Goal: Complete application form

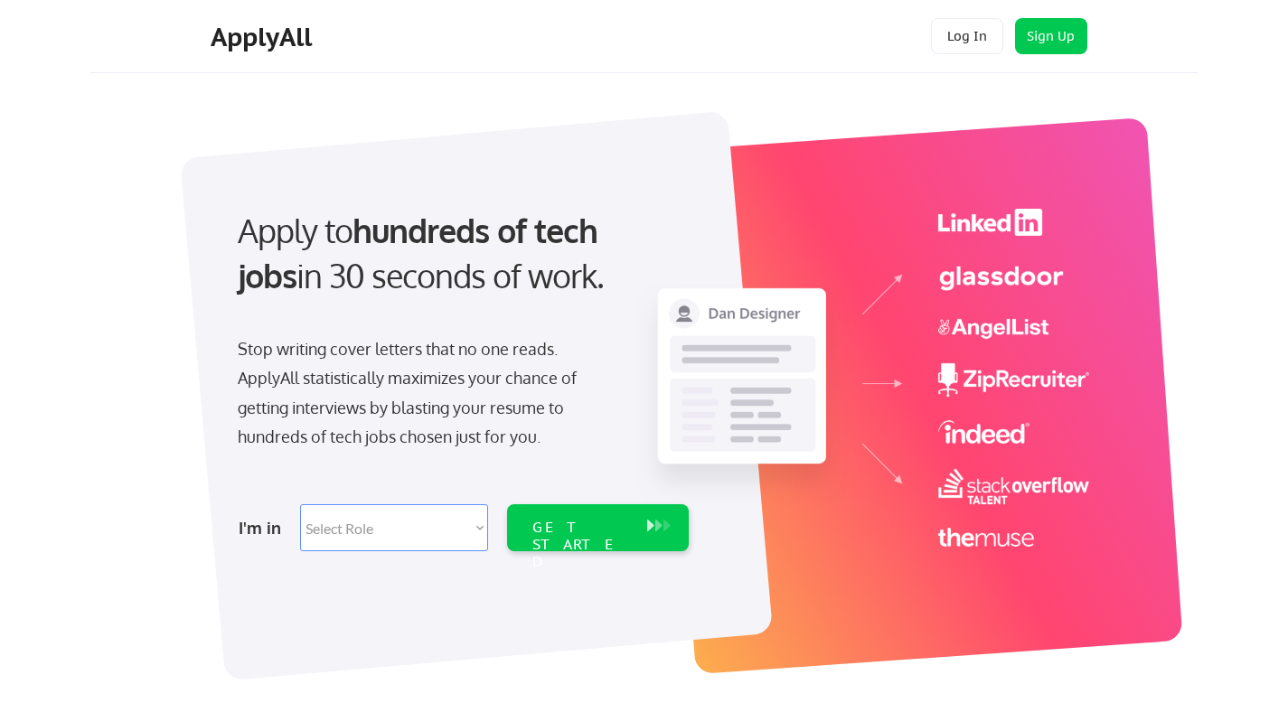
click at [349, 533] on select "Select Role Software Engineering Product Management Customer Success Sales UI/U…" at bounding box center [394, 527] width 188 height 47
select select ""product""
click at [300, 504] on select "Select Role Software Engineering Product Management Customer Success Sales UI/U…" at bounding box center [394, 527] width 188 height 47
select select ""product""
click at [472, 523] on select "Select Role Software Engineering Product Management Customer Success Sales UI/U…" at bounding box center [394, 527] width 188 height 47
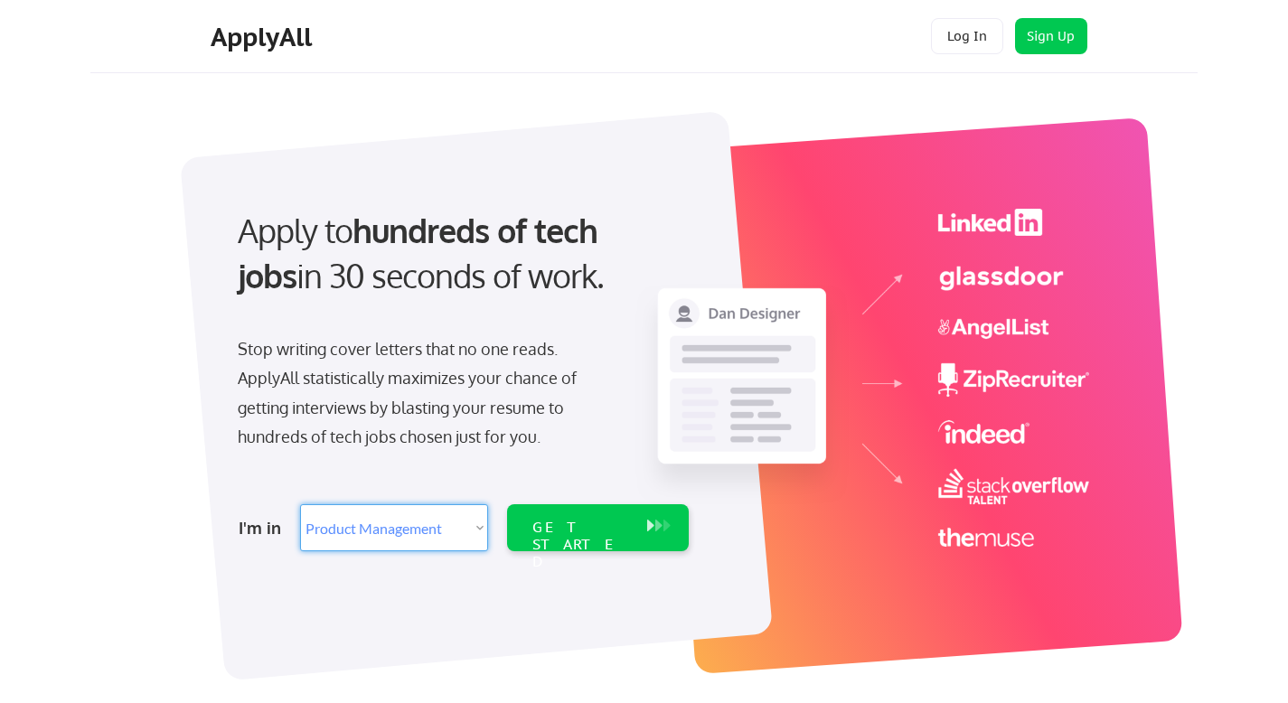
select select ""data_science___analytics""
click at [300, 504] on select "Select Role Software Engineering Product Management Customer Success Sales UI/U…" at bounding box center [394, 527] width 188 height 47
select select ""data_science___analytics""
click at [567, 546] on div "GET STARTED" at bounding box center [580, 527] width 115 height 47
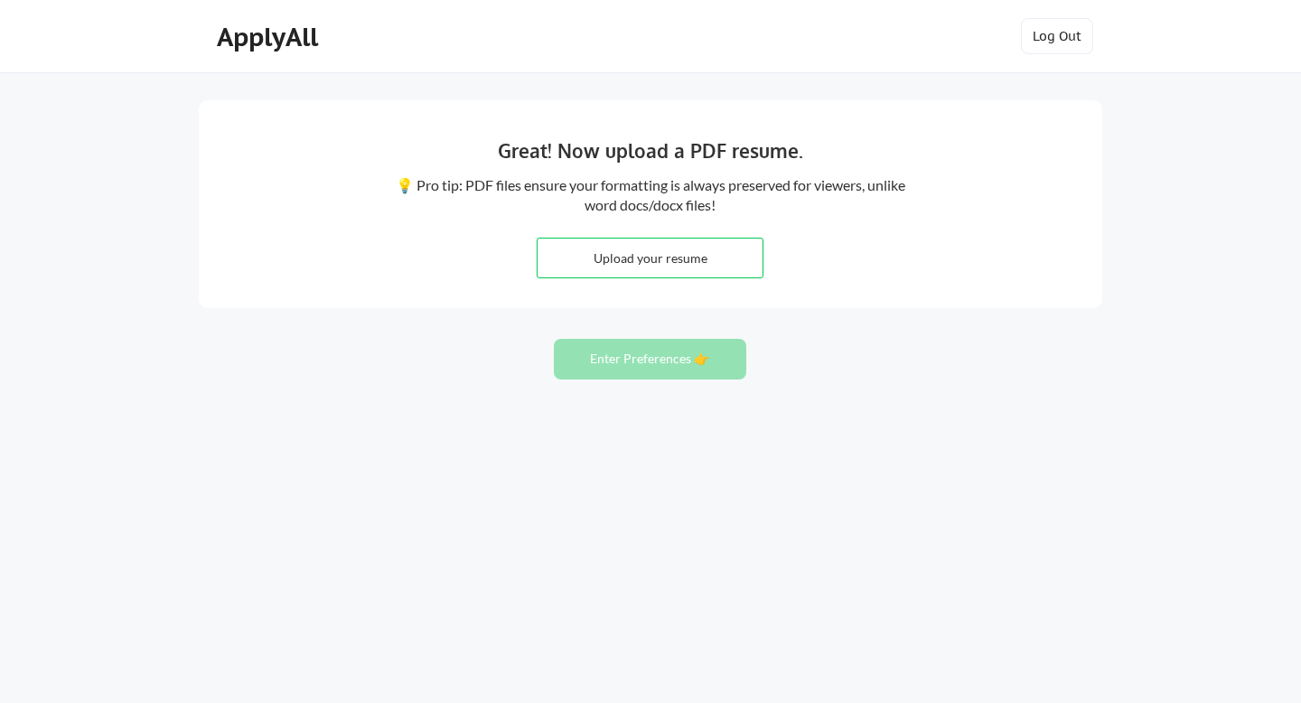
click at [1020, 229] on div "Great! Now upload a PDF resume. 💡 Pro tip: PDF files ensure your formatting is …" at bounding box center [651, 204] width 904 height 208
click at [673, 268] on input "file" at bounding box center [650, 258] width 225 height 39
click at [688, 265] on input "file" at bounding box center [650, 258] width 225 height 39
click at [662, 274] on input "file" at bounding box center [650, 258] width 225 height 39
type input "C:\fakepath\f_Julietta_Zhu_Data_Resume.pdf"
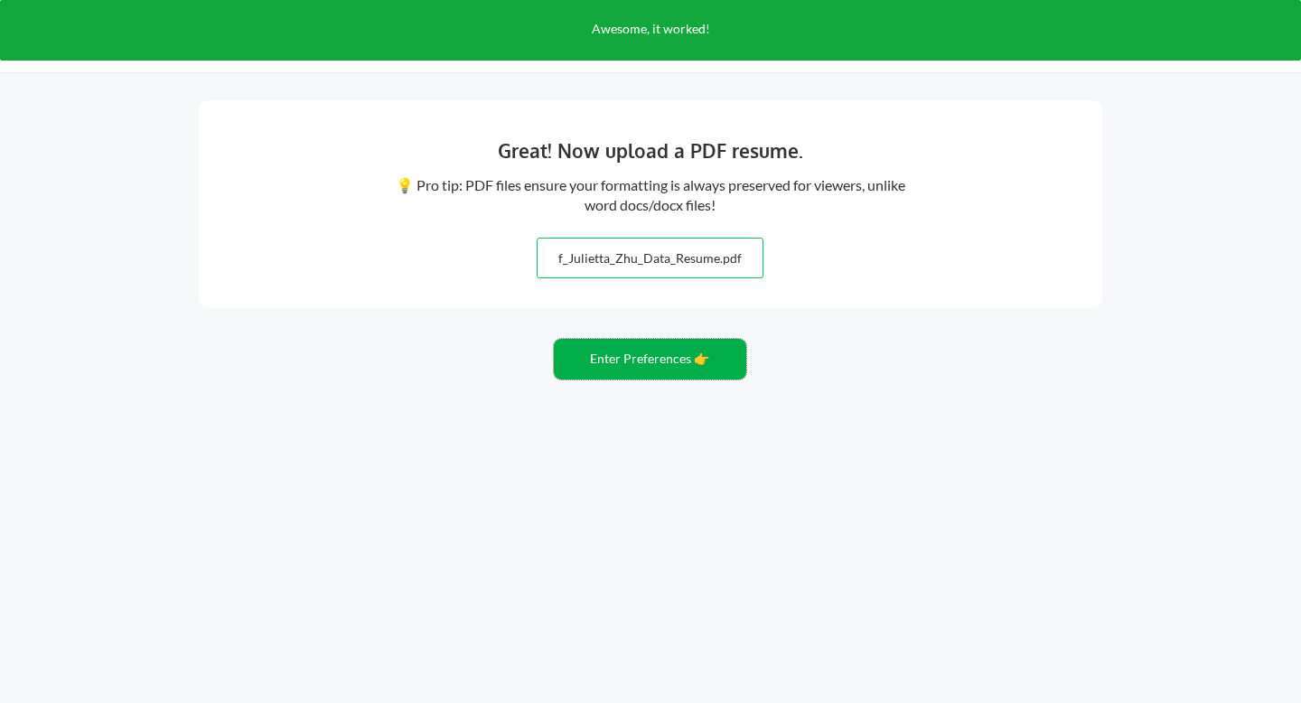
click at [672, 363] on button "Enter Preferences 👉" at bounding box center [650, 359] width 192 height 41
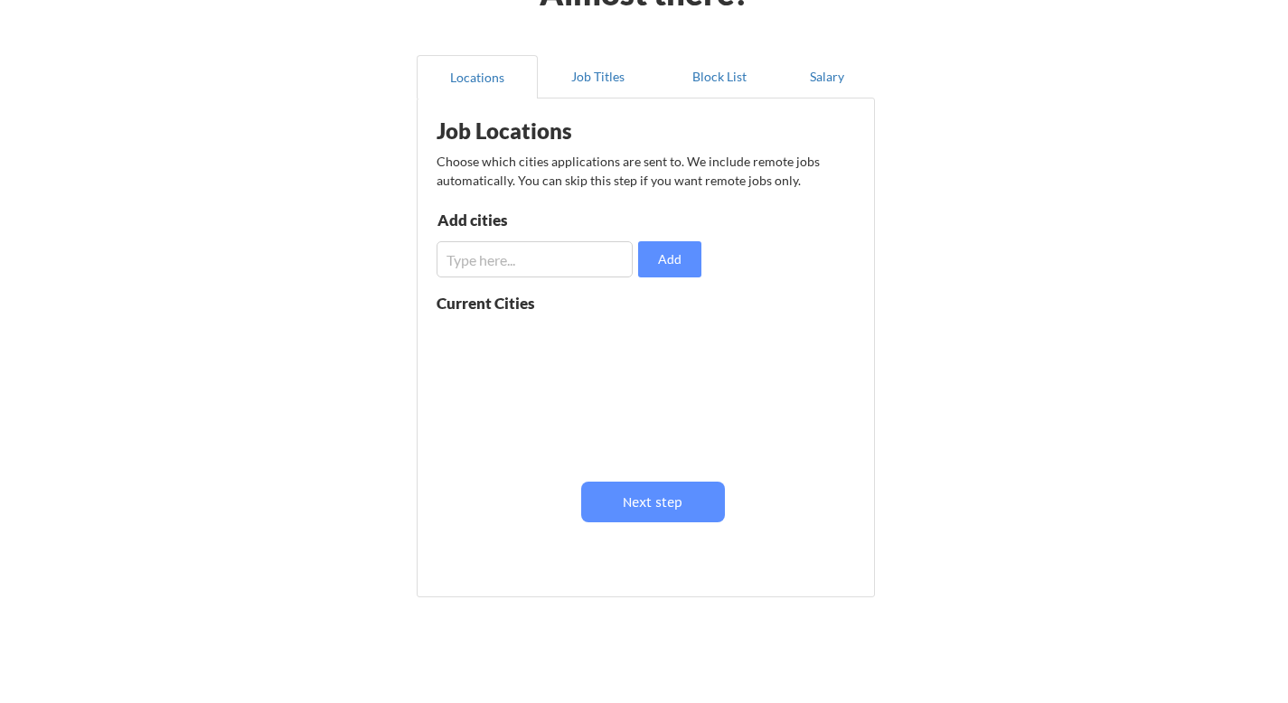
scroll to position [136, 0]
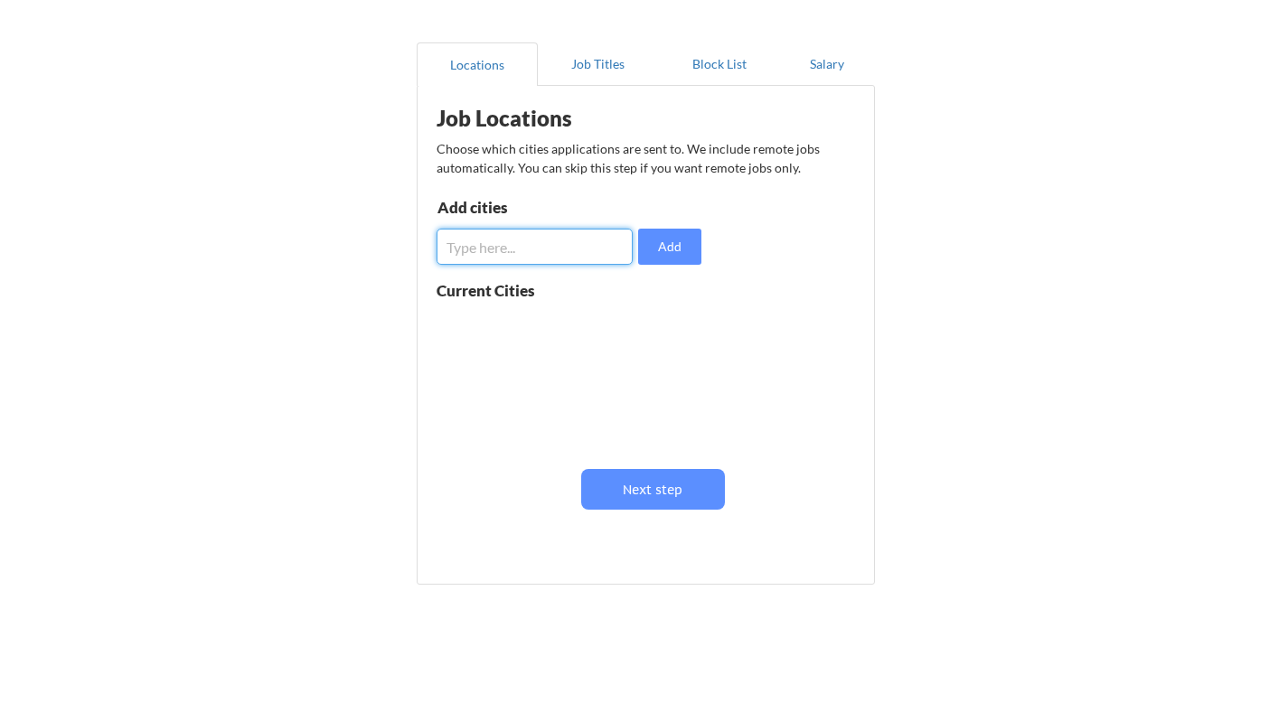
click at [496, 244] on input "input" at bounding box center [534, 247] width 196 height 36
type input "New York City"
click at [679, 248] on button "Add" at bounding box center [669, 247] width 63 height 36
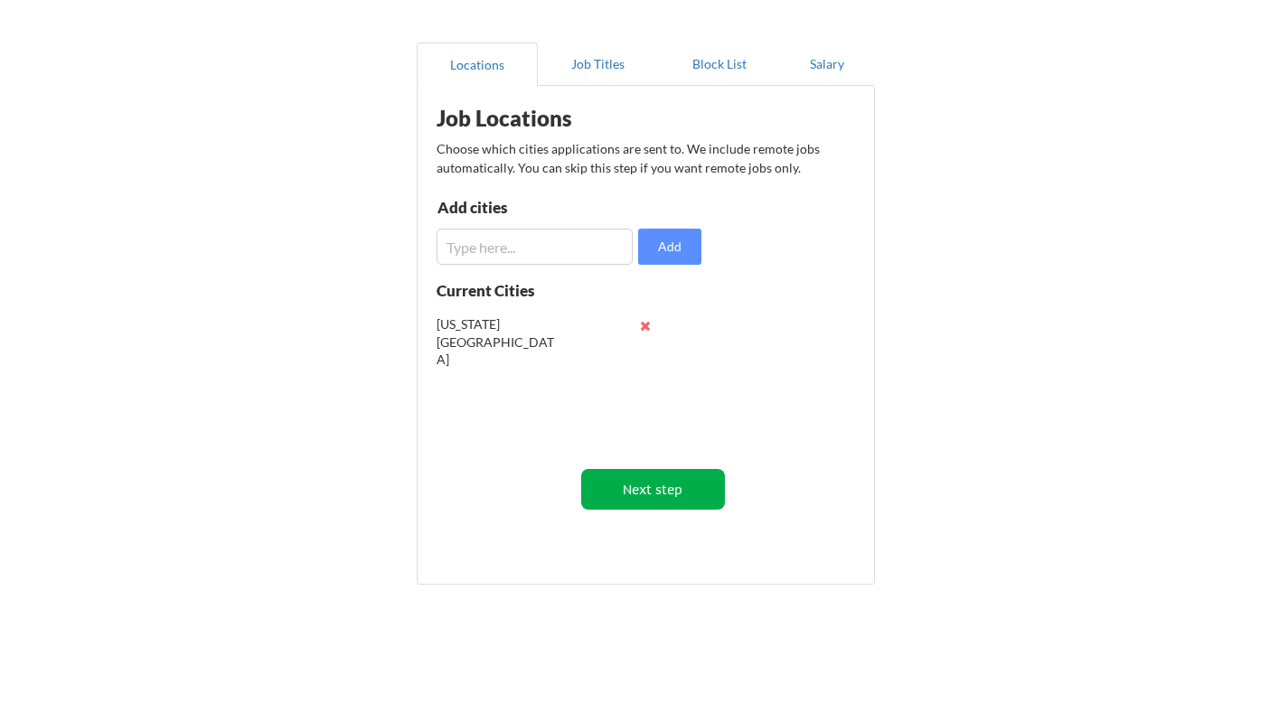
click at [660, 479] on button "Next step" at bounding box center [653, 489] width 144 height 41
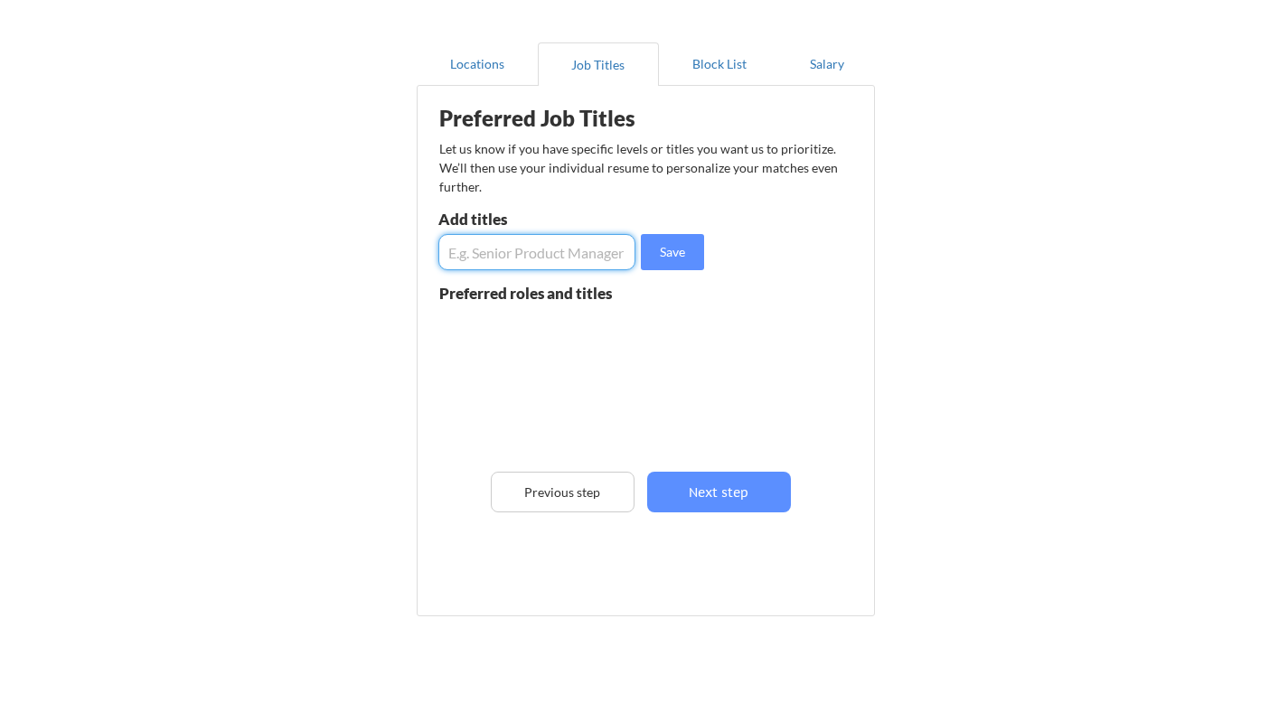
click at [514, 252] on input "input" at bounding box center [536, 252] width 197 height 36
type input "S"
type input "Data Scientist (Entry Level)"
click at [673, 251] on button "Save" at bounding box center [672, 252] width 63 height 36
click at [567, 255] on input "input" at bounding box center [536, 252] width 197 height 36
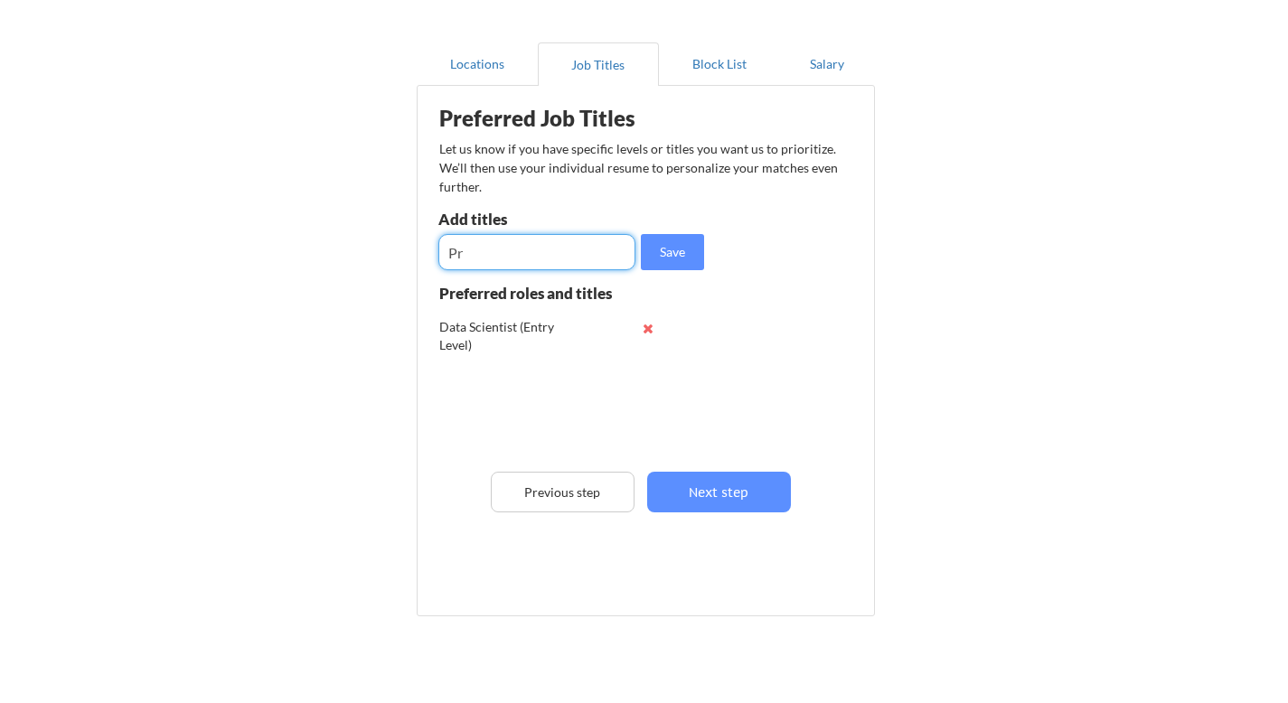
type input "P"
type input "Associate Product Manager"
click at [671, 246] on button "Save" at bounding box center [672, 252] width 63 height 36
click at [522, 244] on input "input" at bounding box center [536, 252] width 197 height 36
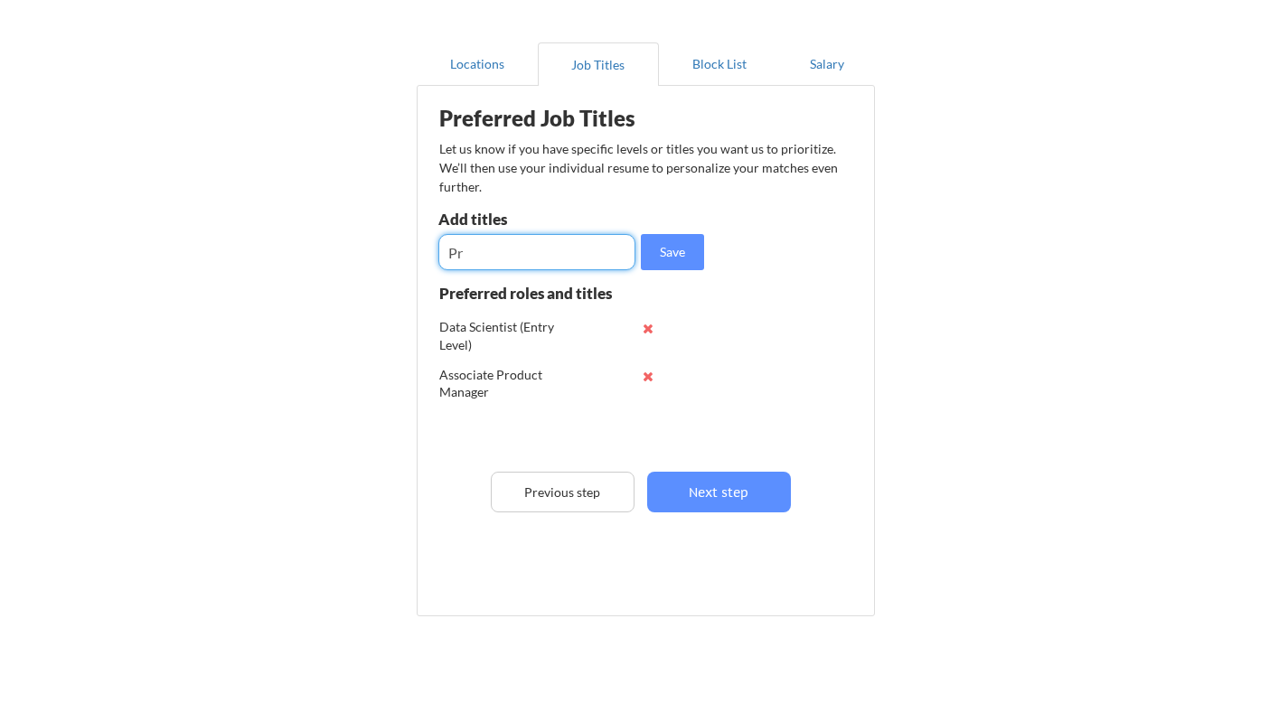
type input "P"
type input "Data Analyst"
click at [681, 241] on button "Save" at bounding box center [672, 252] width 63 height 36
click at [472, 259] on input "input" at bounding box center [536, 252] width 197 height 36
type input "A"
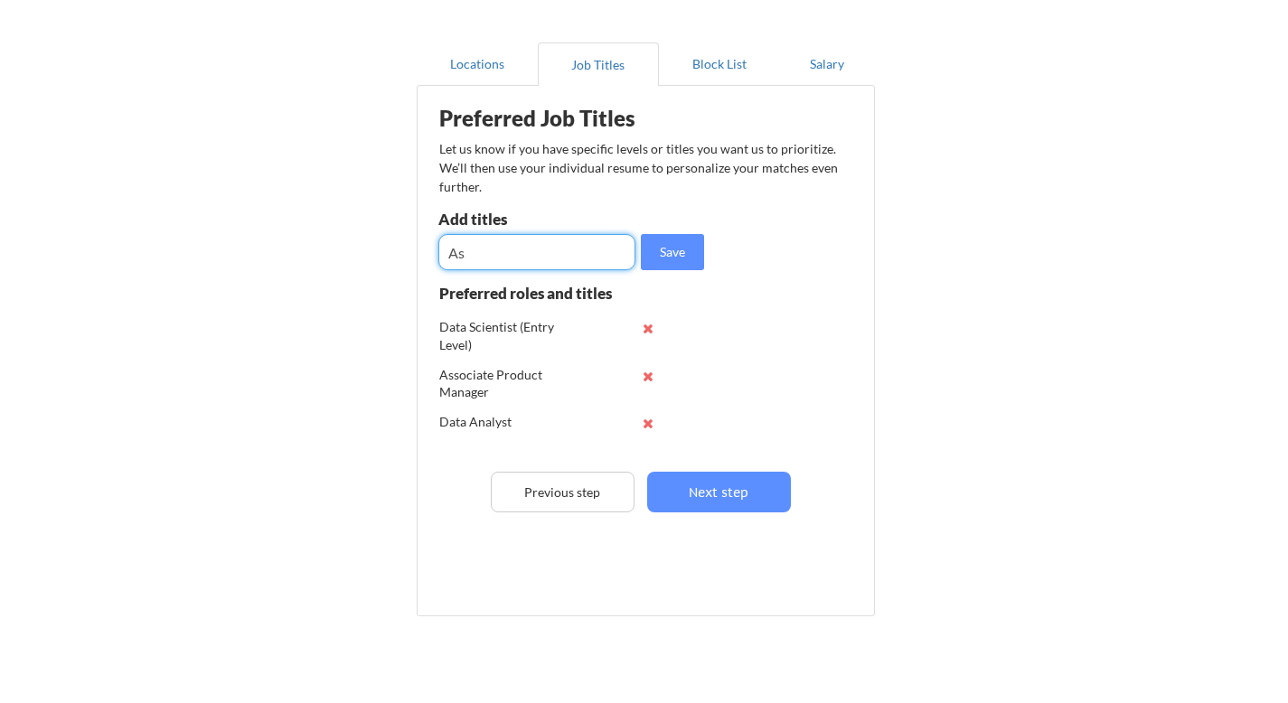
type input "A"
type input "B"
type input "A"
type input "Research Analsyt"
click at [679, 263] on button "Save" at bounding box center [672, 252] width 63 height 36
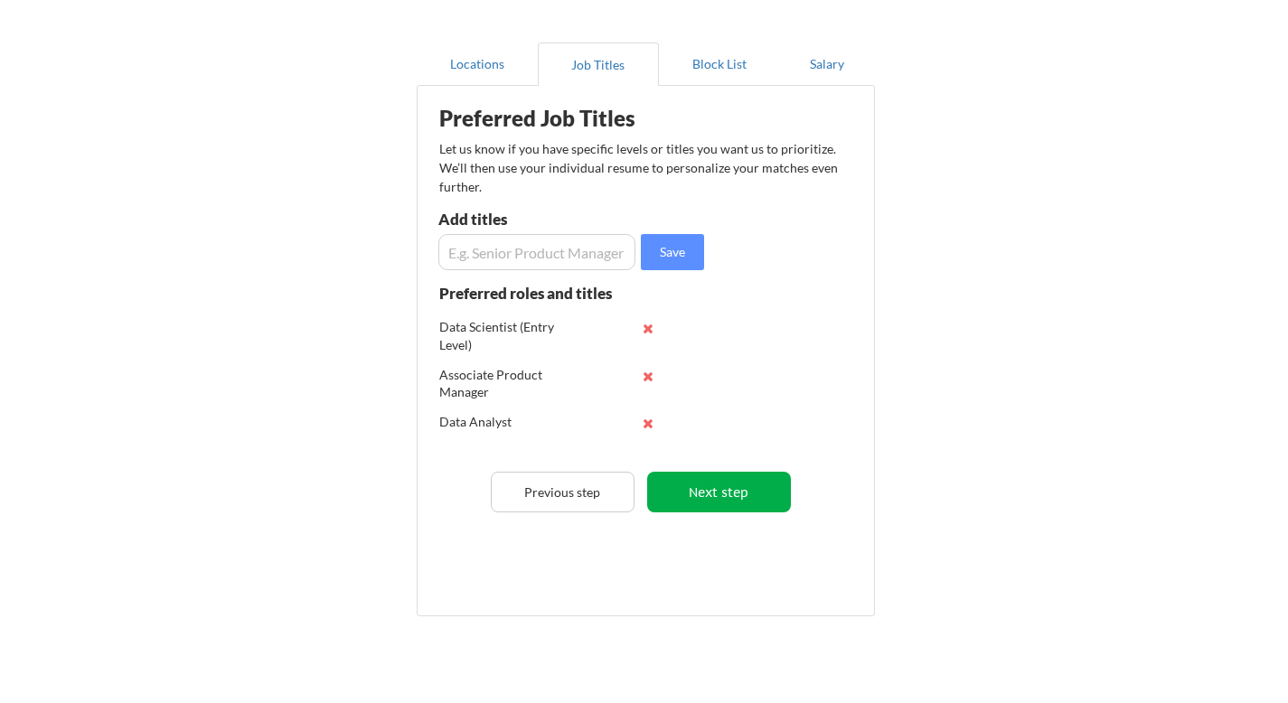
click at [728, 500] on button "Next step" at bounding box center [719, 492] width 144 height 41
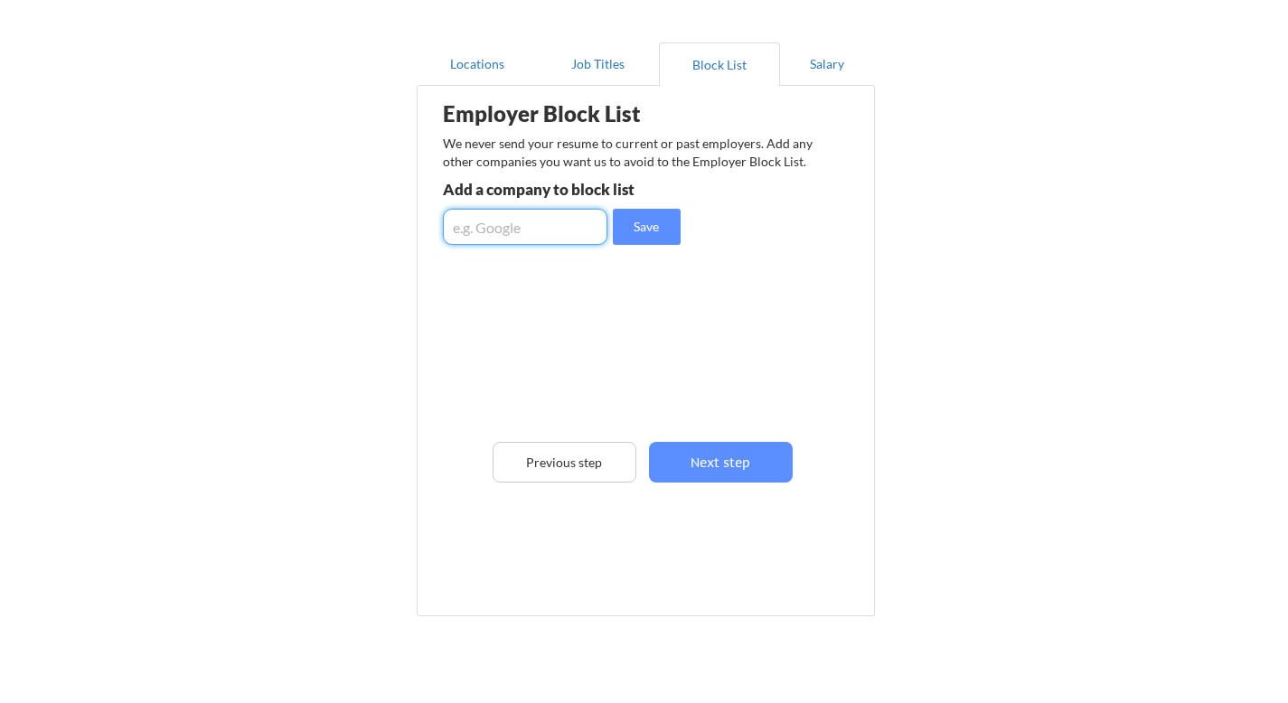
click at [569, 226] on input "input" at bounding box center [525, 227] width 164 height 36
type input "G"
click at [729, 485] on div "Employer Block List We never send your resume to current or past employers. Add…" at bounding box center [645, 323] width 438 height 467
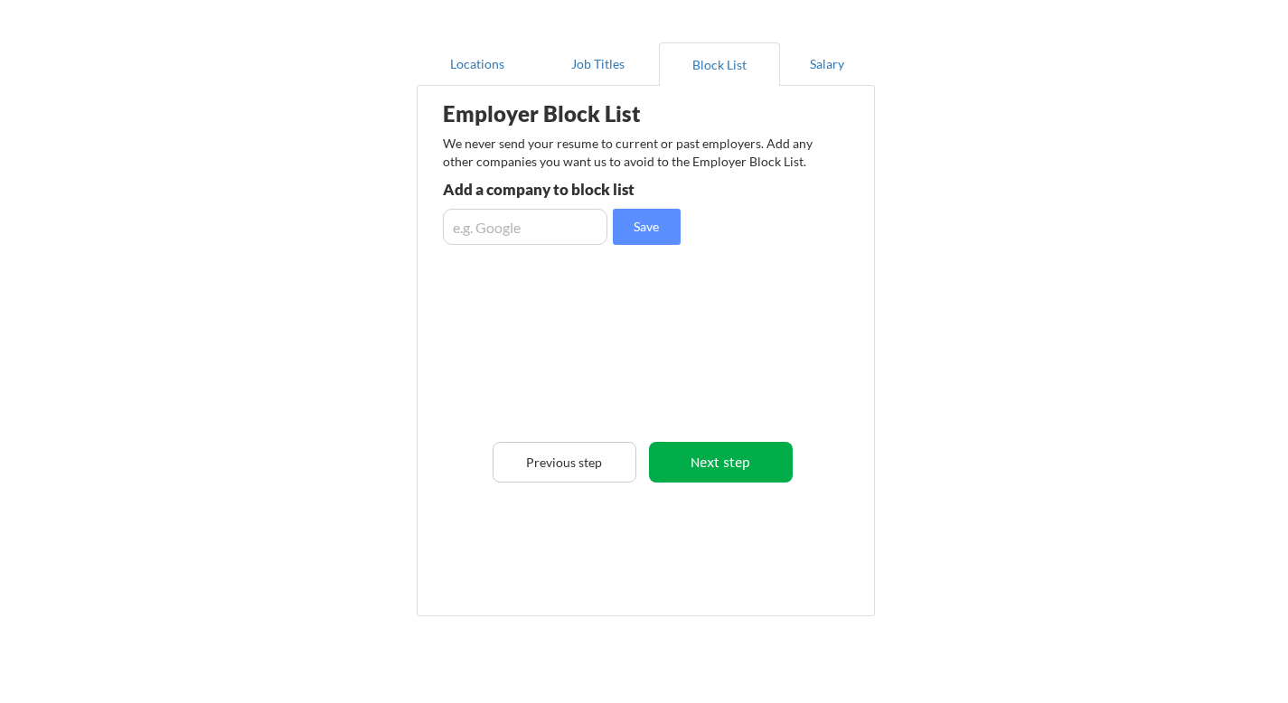
click at [716, 460] on button "Next step" at bounding box center [721, 462] width 144 height 41
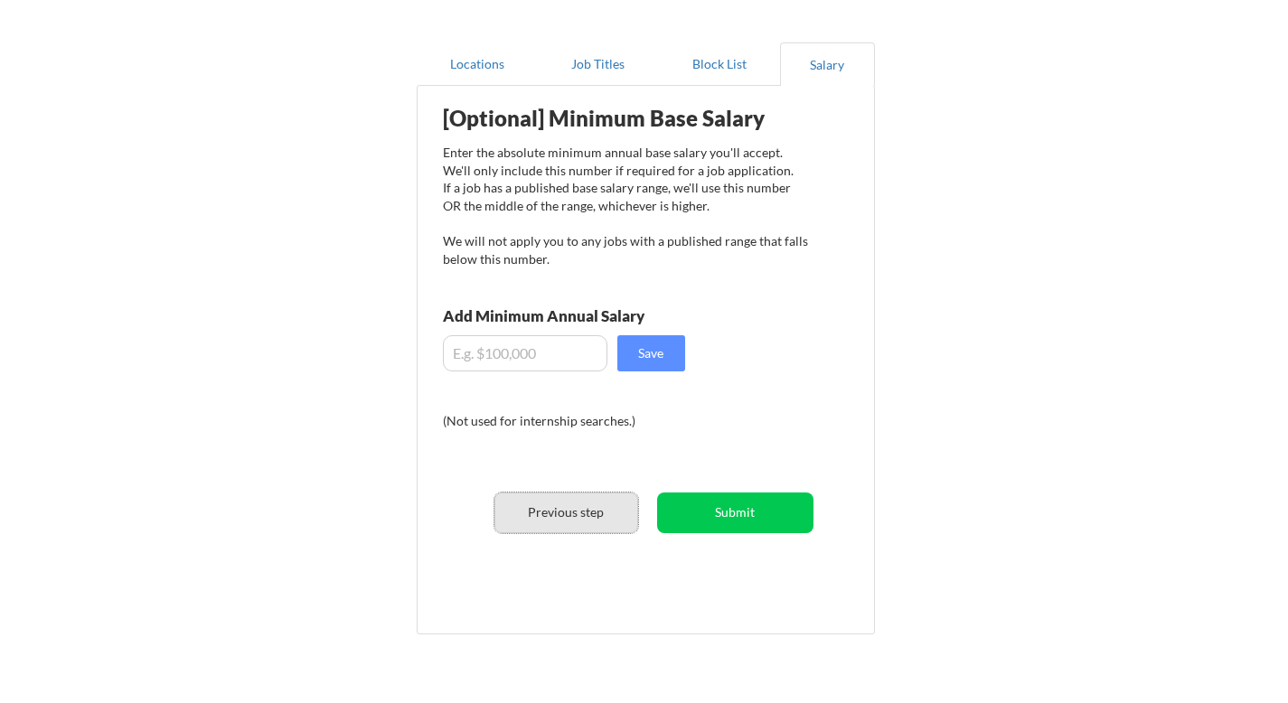
click at [548, 509] on button "Previous step" at bounding box center [566, 512] width 144 height 41
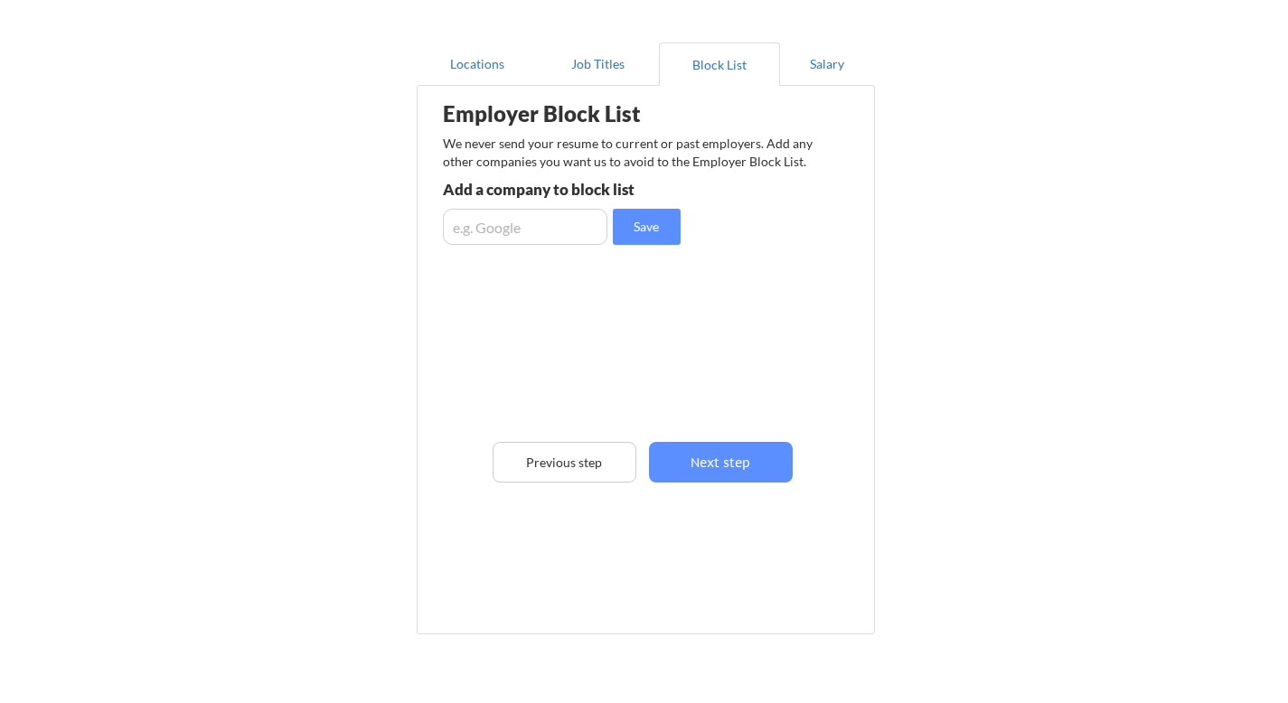
click at [504, 208] on div "Employer Block List We never send your resume to current or past employers. Add…" at bounding box center [645, 323] width 438 height 467
click at [504, 225] on input "input" at bounding box center [525, 227] width 164 height 36
type input "Wells Fargo"
click at [645, 231] on button "Save" at bounding box center [647, 227] width 68 height 36
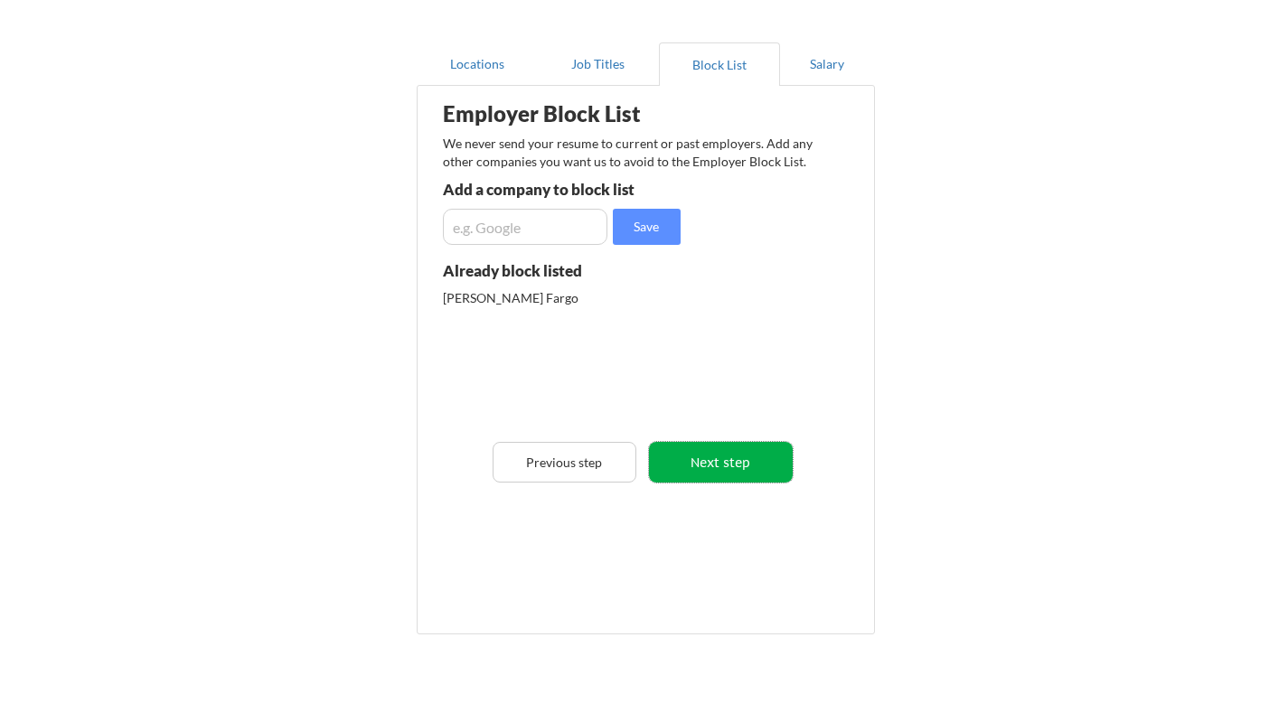
click at [743, 470] on button "Next step" at bounding box center [721, 462] width 144 height 41
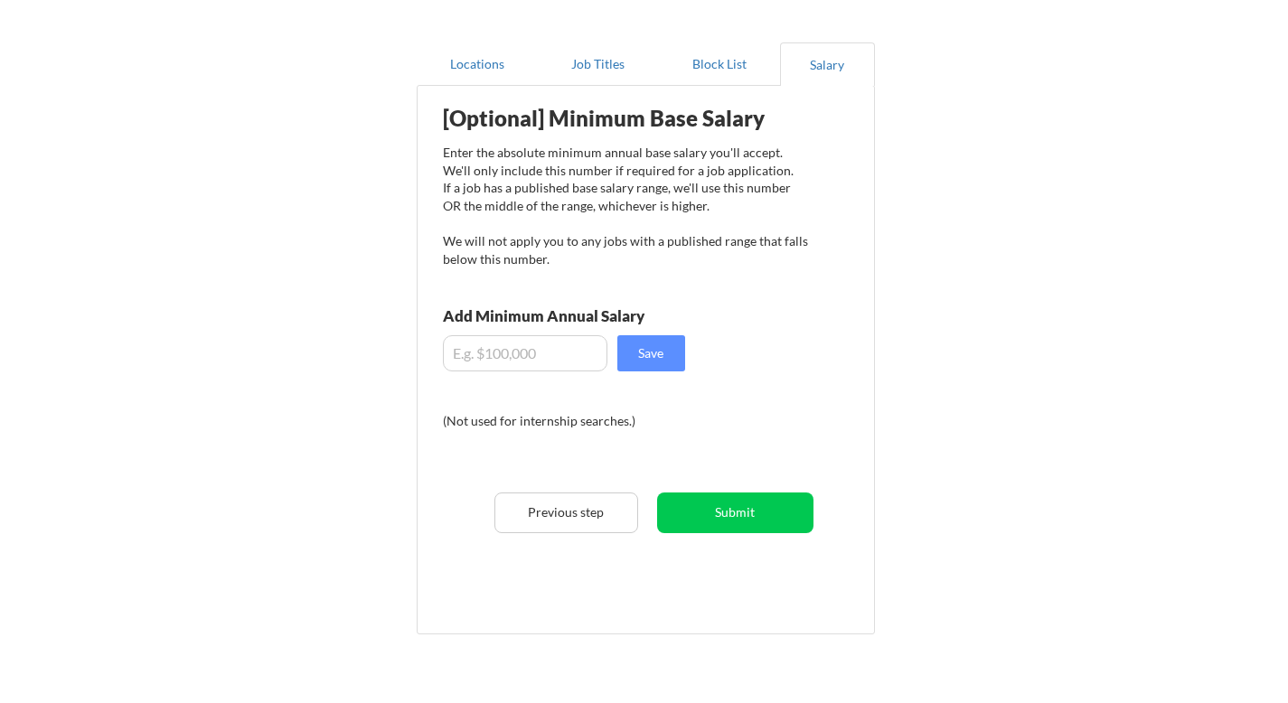
click at [534, 351] on input "input" at bounding box center [525, 353] width 164 height 36
type input "$100,000"
click at [643, 353] on button "Save" at bounding box center [651, 353] width 68 height 36
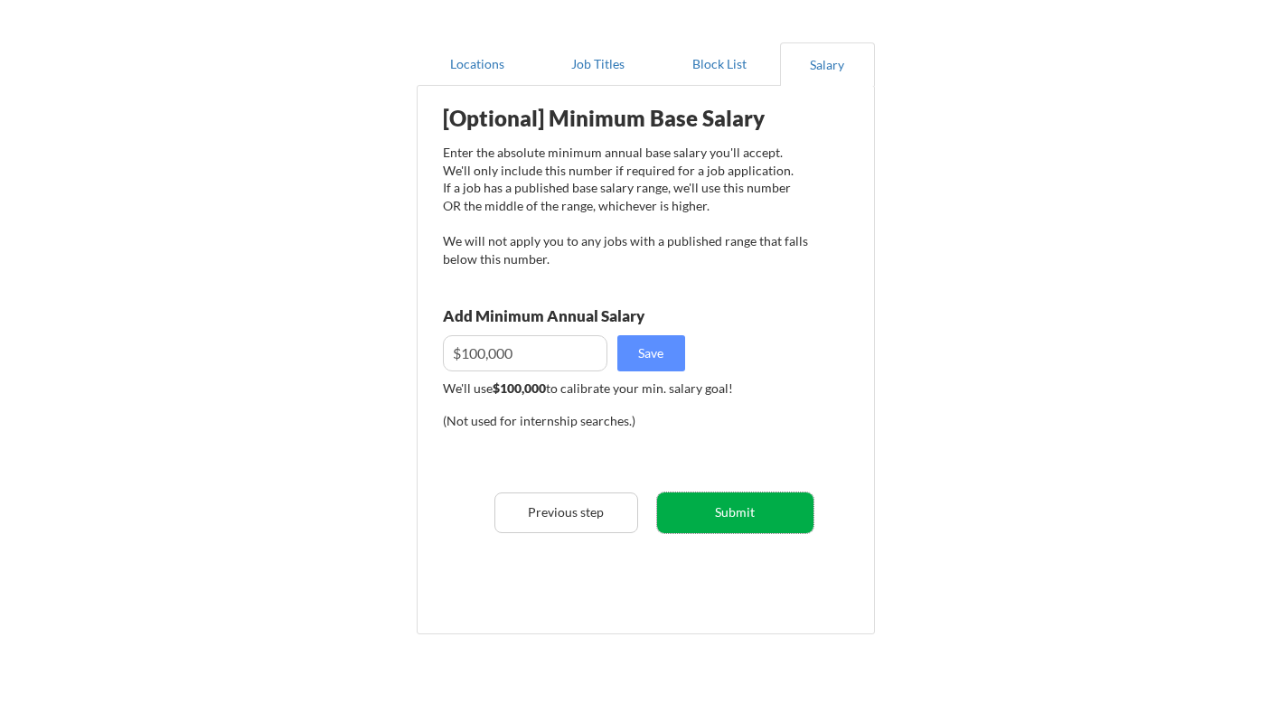
click at [721, 524] on button "Submit" at bounding box center [735, 512] width 156 height 41
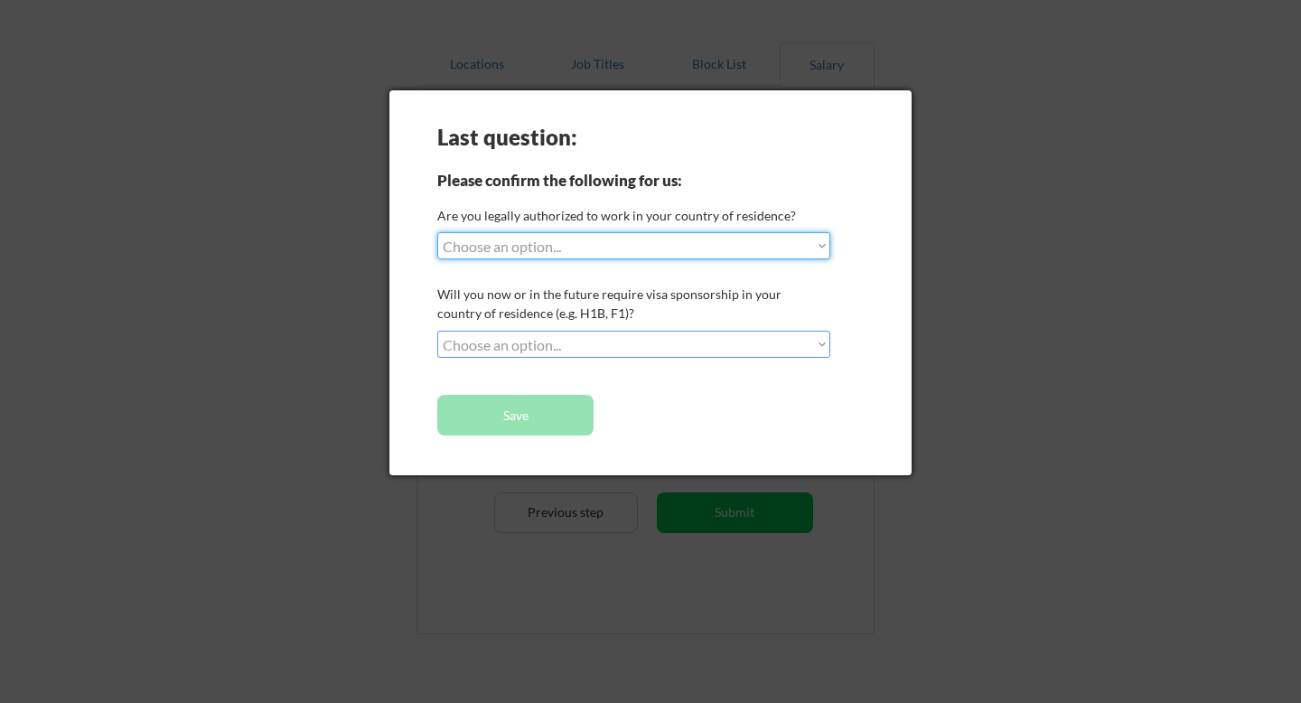
click at [571, 245] on select "Choose an option... Yes, I am a US Citizen Yes, I am a Canadian Citizen Yes, I …" at bounding box center [633, 245] width 393 height 27
select select ""yes__i_am_a_us_green_card_holder""
click at [437, 232] on select "Choose an option... Yes, I am a US Citizen Yes, I am a Canadian Citizen Yes, I …" at bounding box center [633, 245] width 393 height 27
click at [528, 340] on select "Choose an option... No, I will not need sponsorship Yes, I will need sponsorship" at bounding box center [633, 344] width 393 height 27
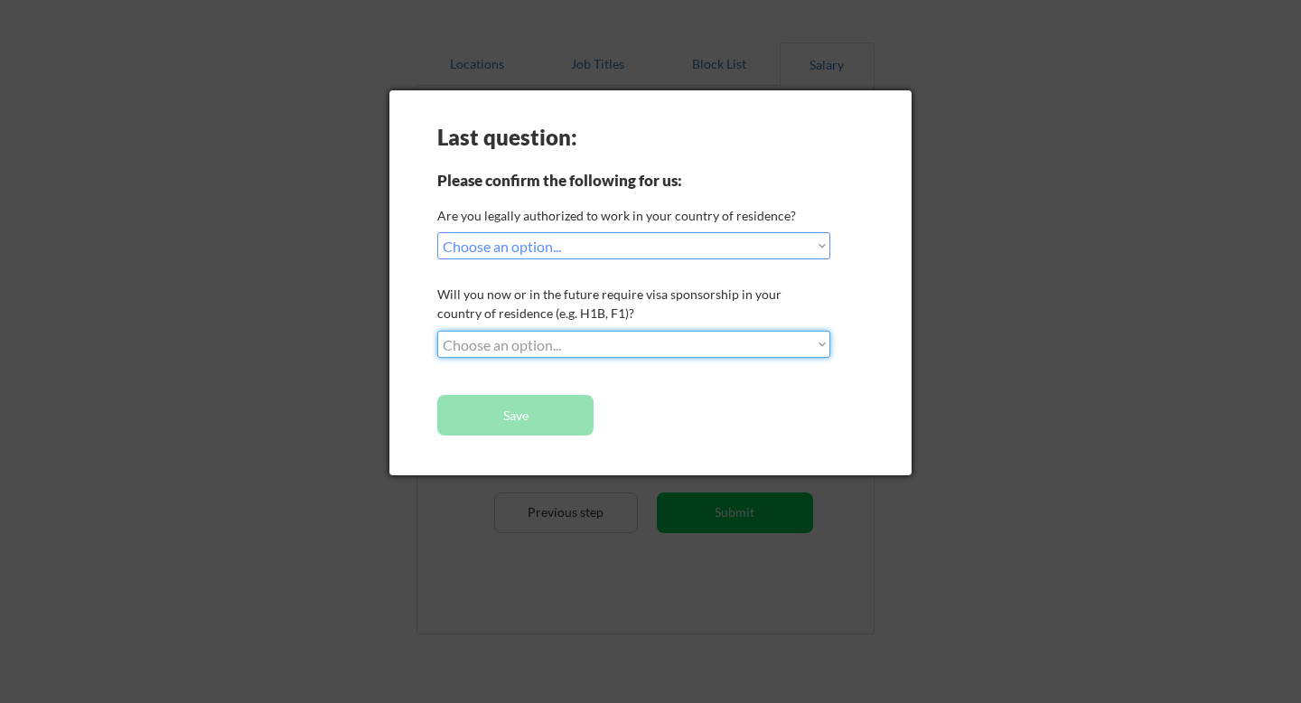
select select ""no__i_will_not_need_sponsorship""
click at [437, 331] on select "Choose an option... No, I will not need sponsorship Yes, I will need sponsorship" at bounding box center [633, 344] width 393 height 27
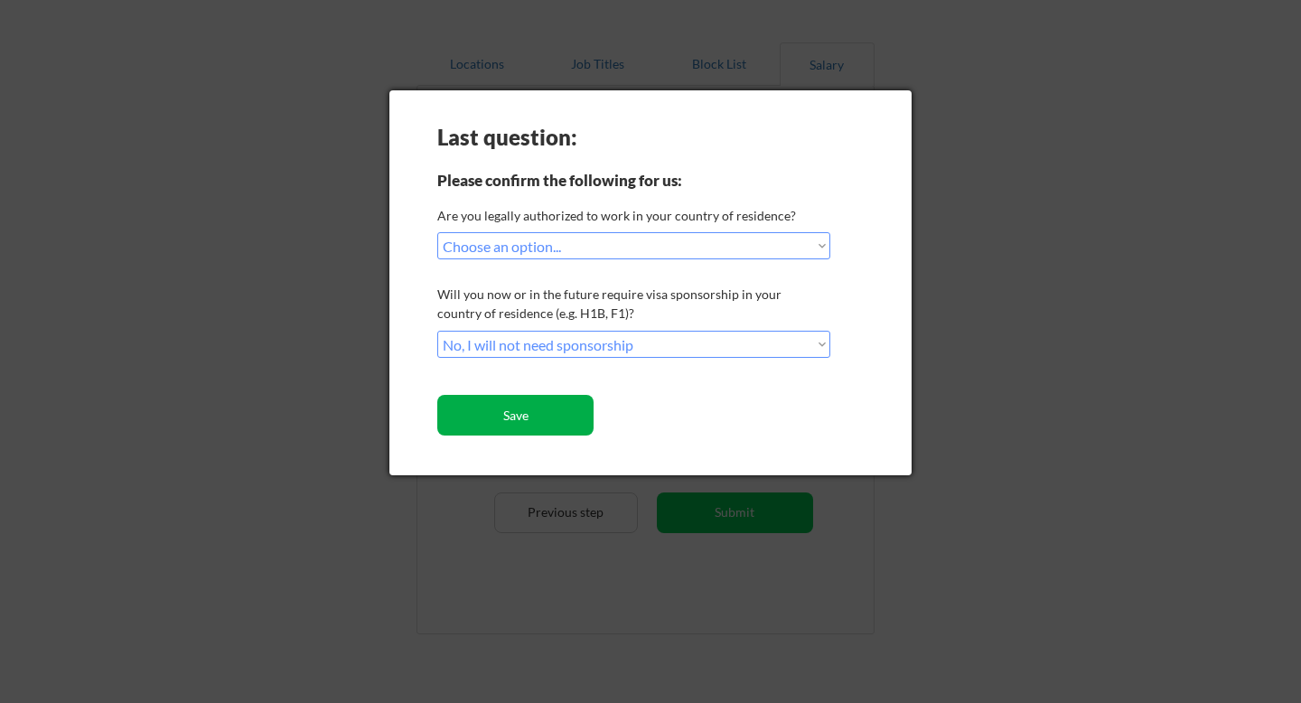
click at [522, 416] on button "Save" at bounding box center [515, 415] width 156 height 41
click at [546, 417] on button "Save" at bounding box center [515, 415] width 156 height 41
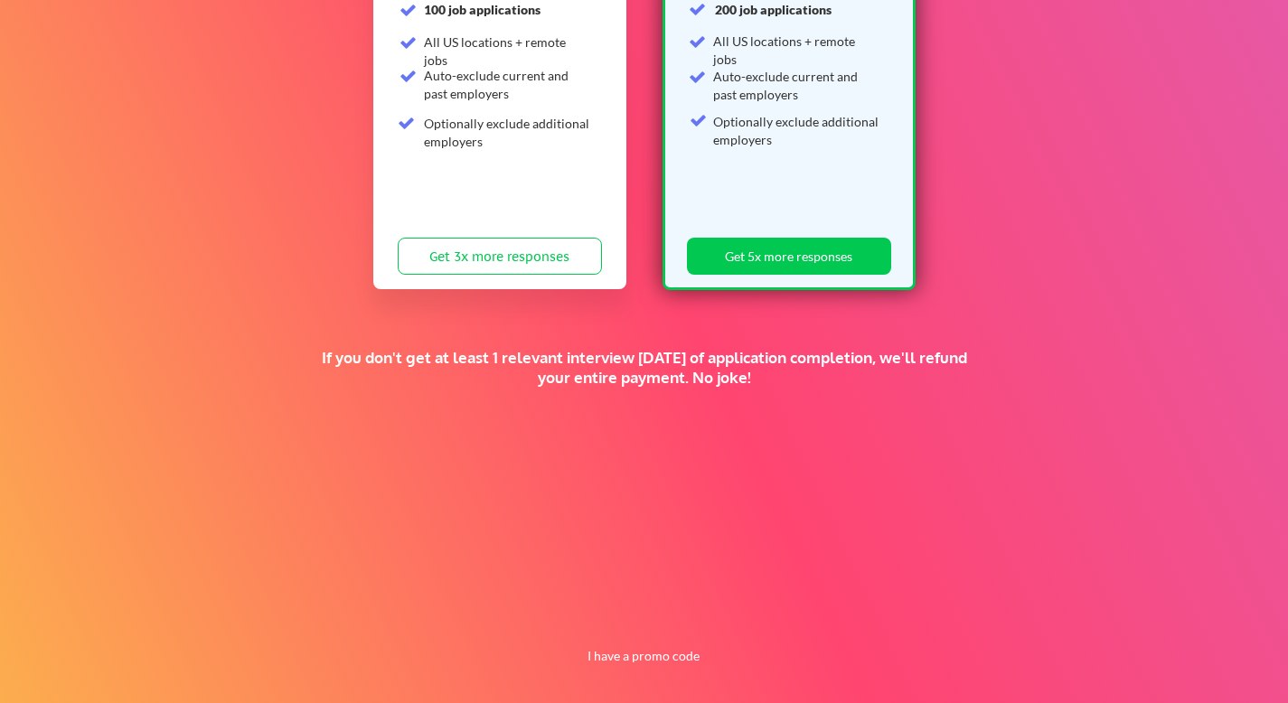
scroll to position [357, 0]
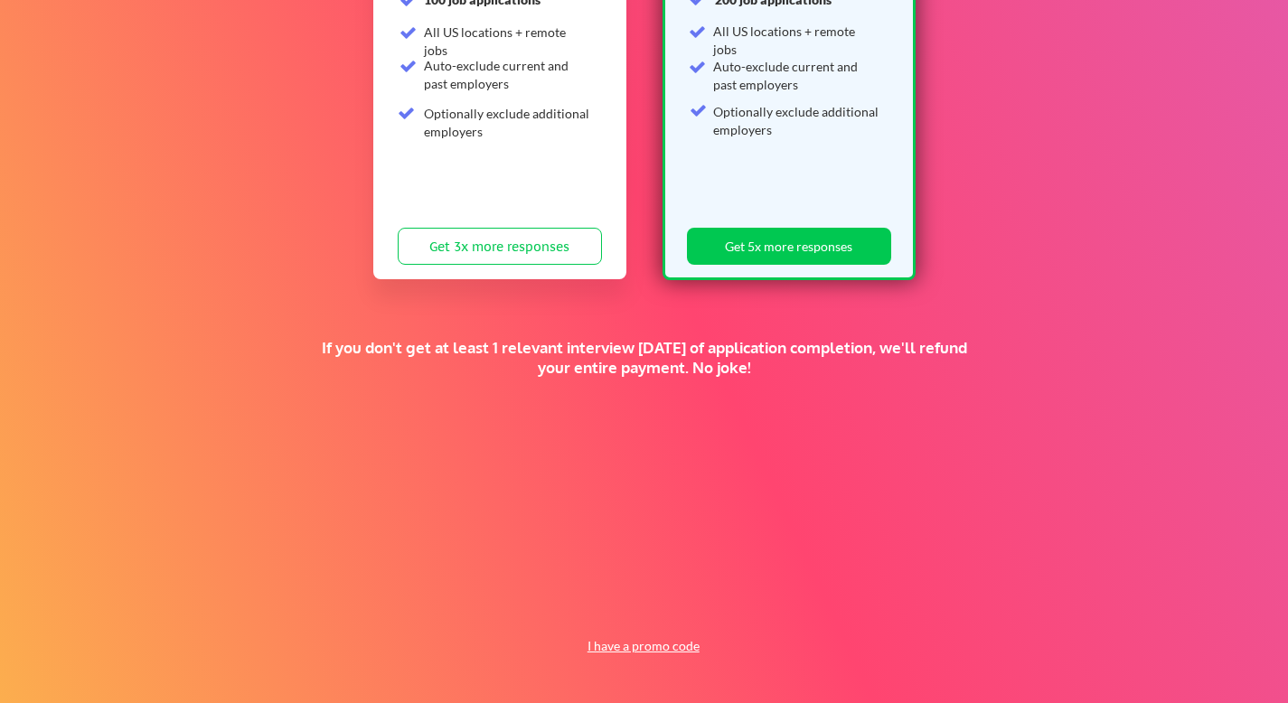
click at [667, 645] on button "I have a promo code" at bounding box center [642, 646] width 133 height 22
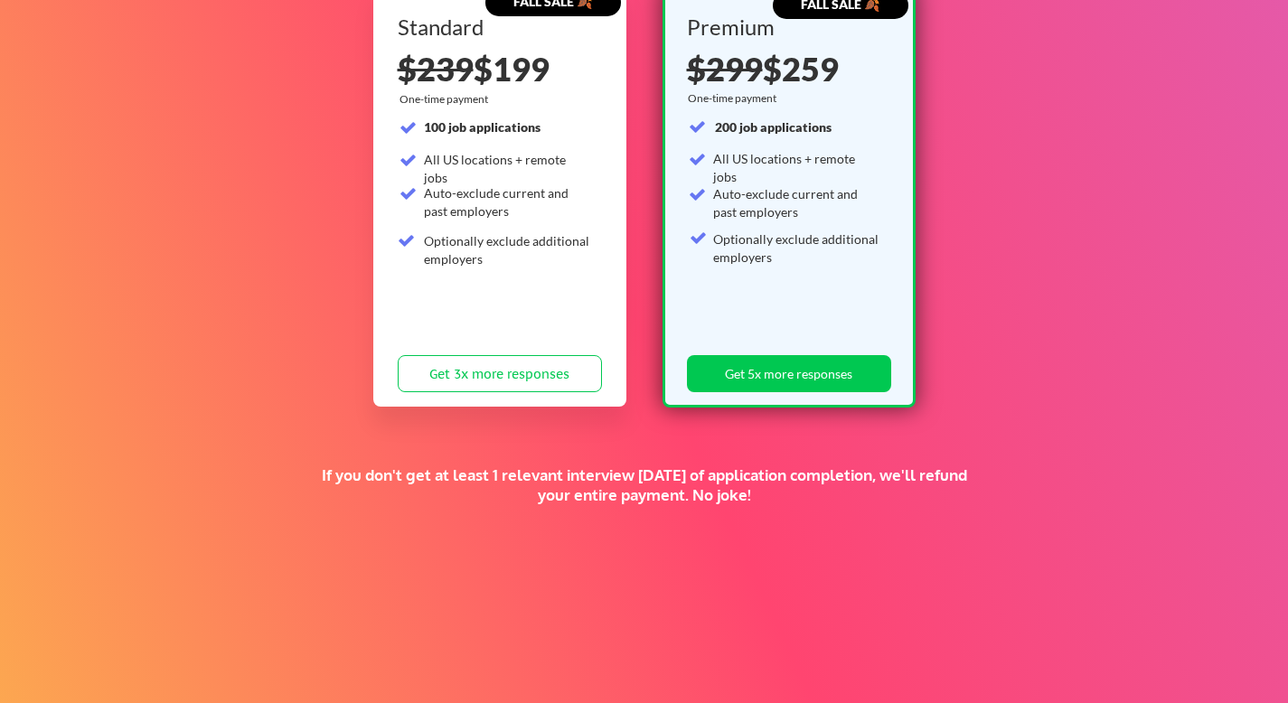
scroll to position [0, 0]
